Goal: Information Seeking & Learning: Learn about a topic

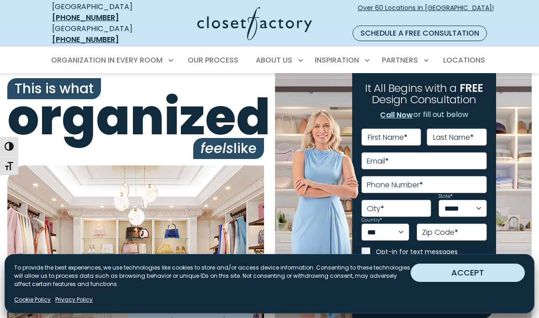
click at [501, 278] on button "ACCEPT" at bounding box center [468, 273] width 114 height 18
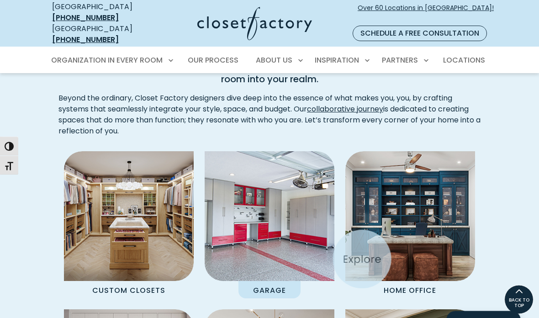
scroll to position [658, 0]
click at [284, 249] on img "Spaces Grid" at bounding box center [269, 215] width 143 height 143
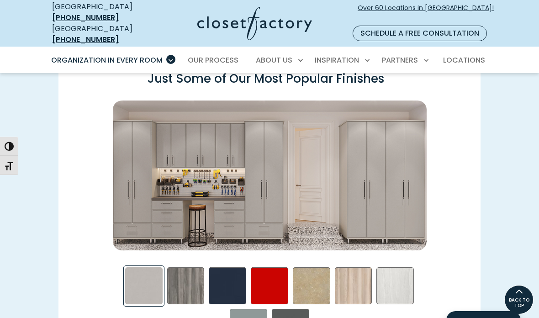
scroll to position [1154, 0]
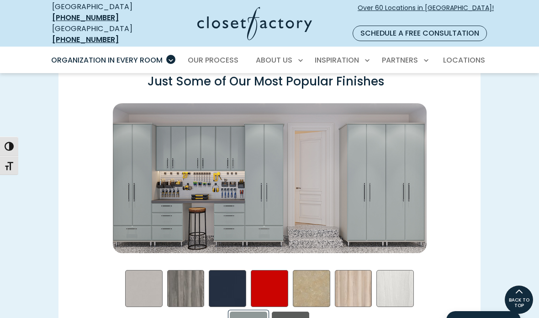
click at [389, 203] on img "Swatch Grid" at bounding box center [270, 177] width 314 height 149
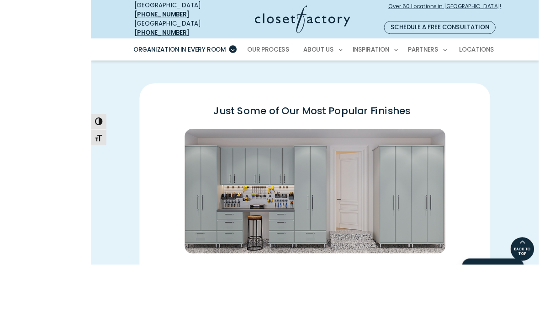
scroll to position [1135, 0]
